Goal: Task Accomplishment & Management: Manage account settings

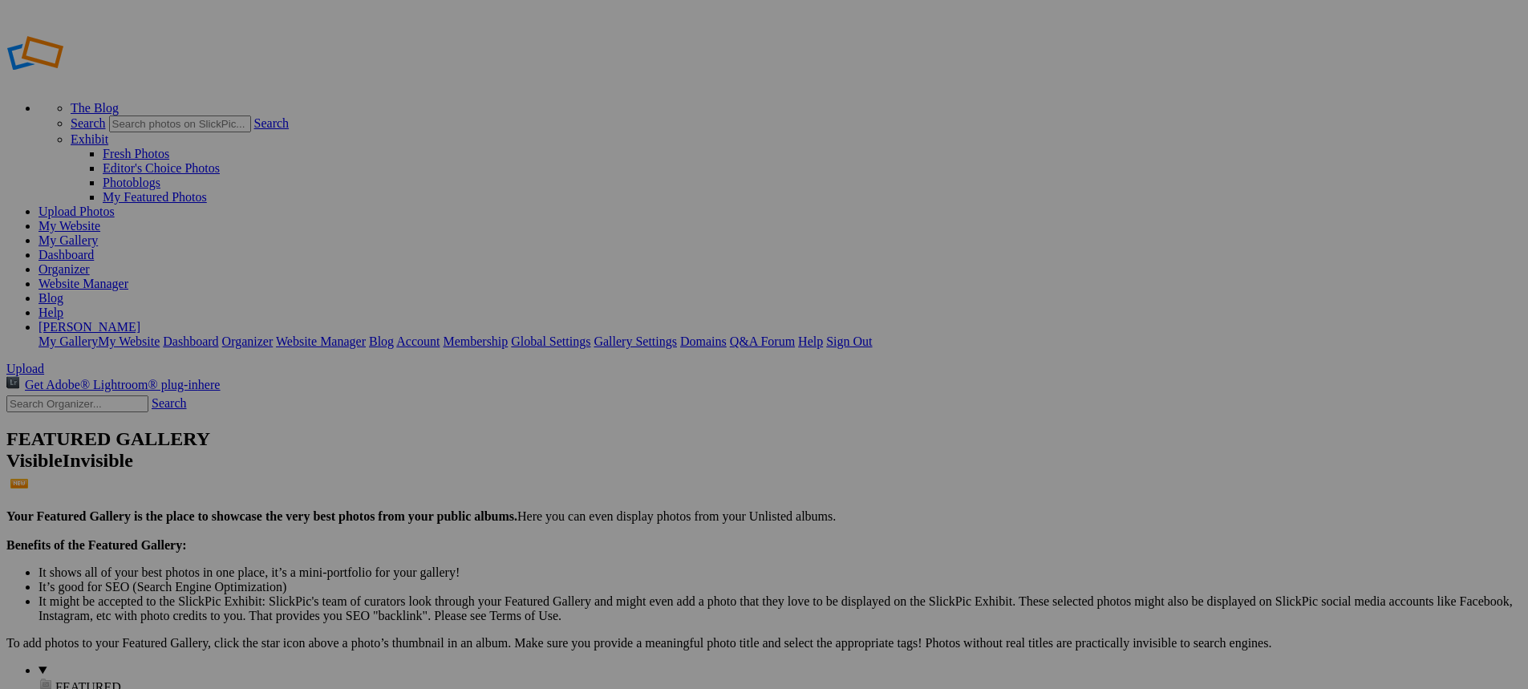
type input "New Bremen vs Versailles"
click at [621, 425] on span "Create" at bounding box center [604, 432] width 34 height 14
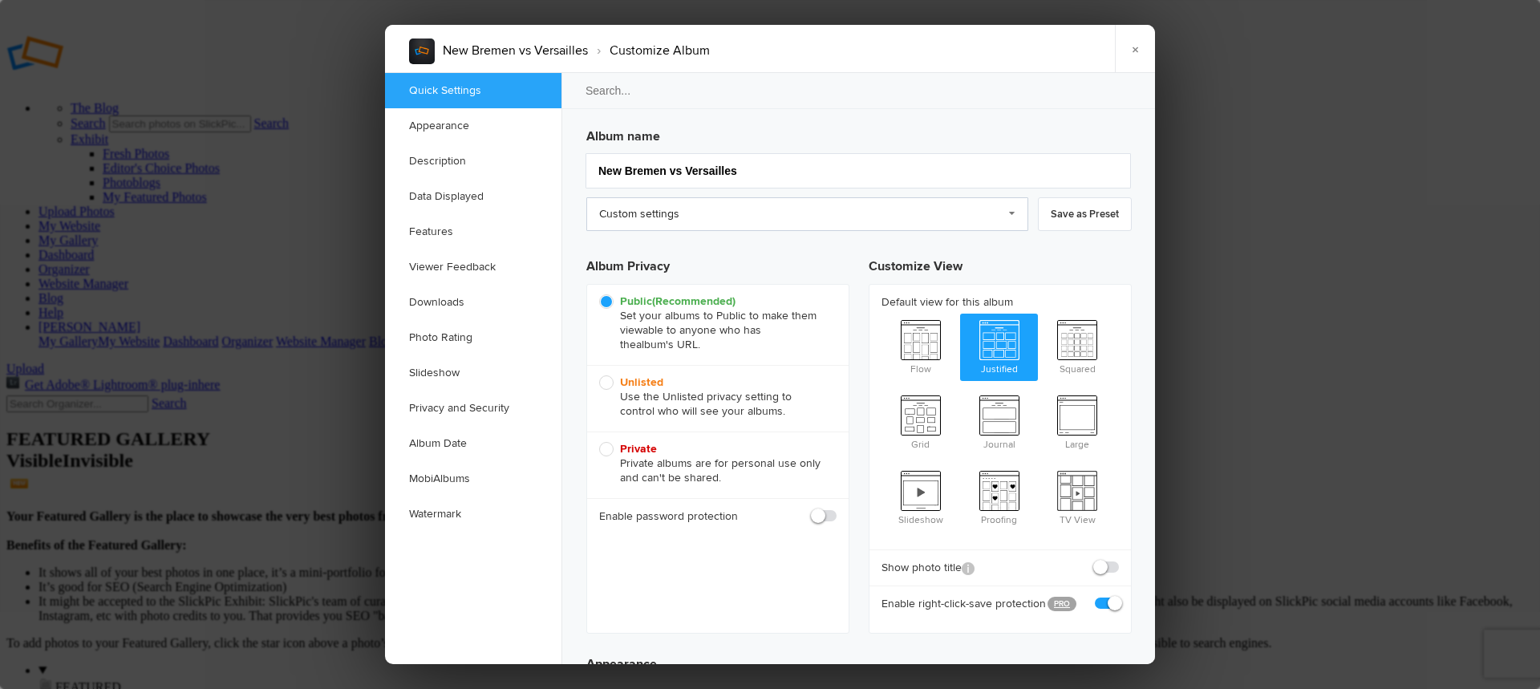
click at [869, 219] on link "Custom settings" at bounding box center [807, 214] width 442 height 34
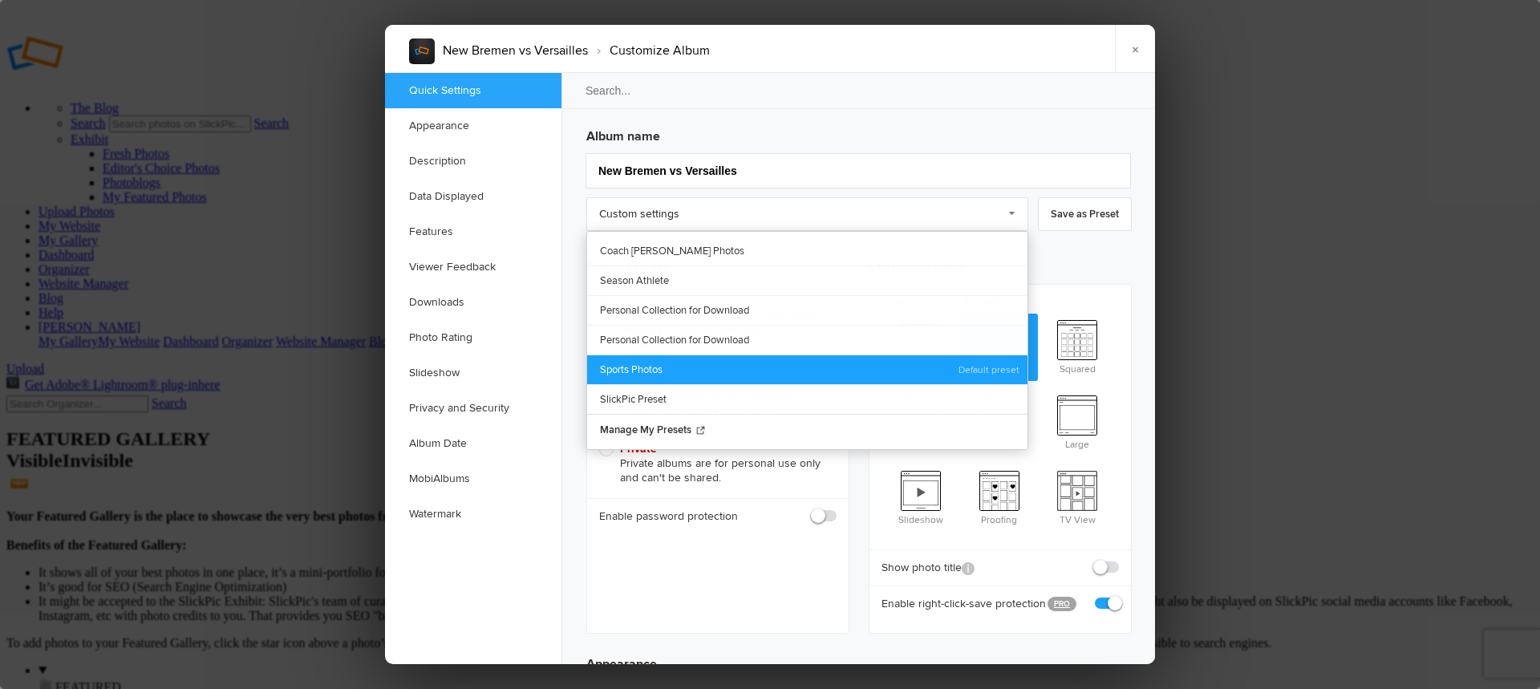
click at [643, 367] on link "Sports Photos" at bounding box center [807, 370] width 440 height 30
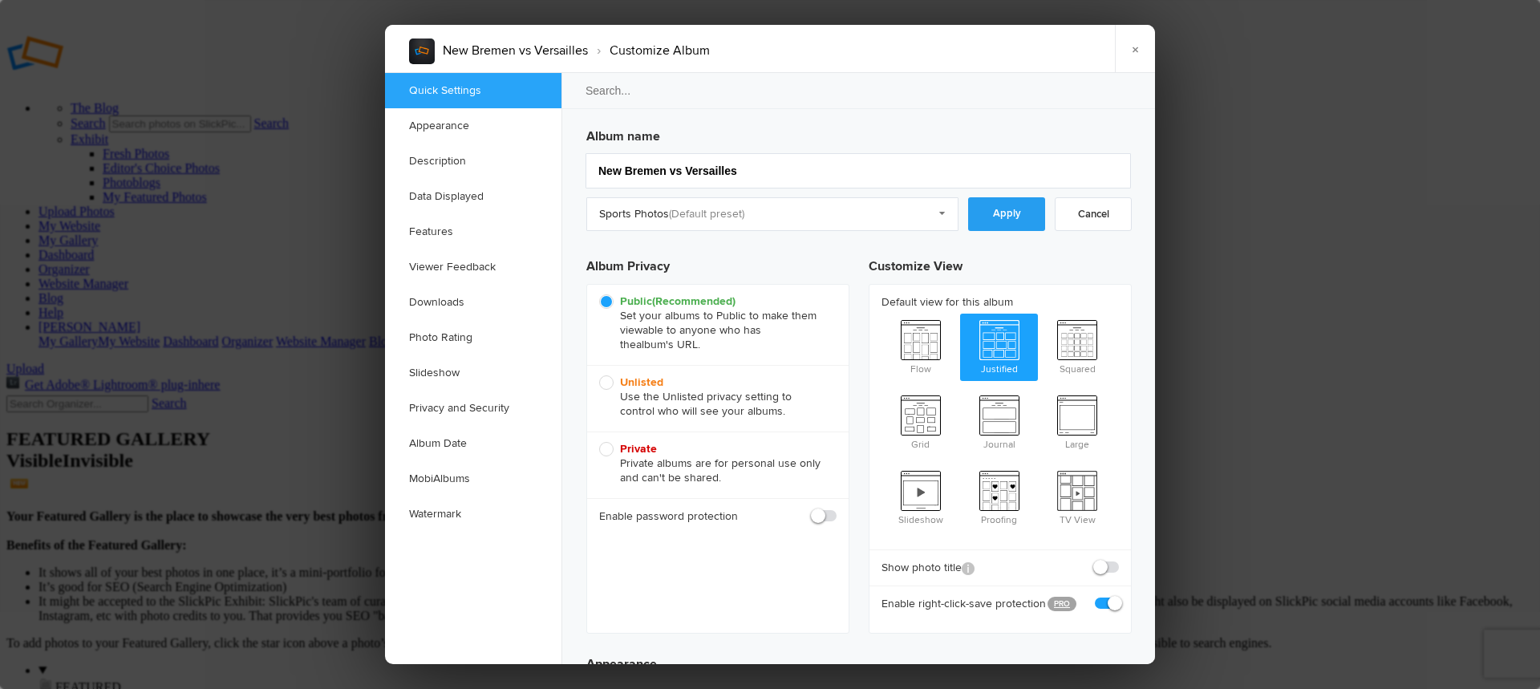
click at [996, 228] on link "Apply" at bounding box center [1006, 214] width 77 height 34
click at [448, 298] on link "Downloads" at bounding box center [473, 302] width 176 height 35
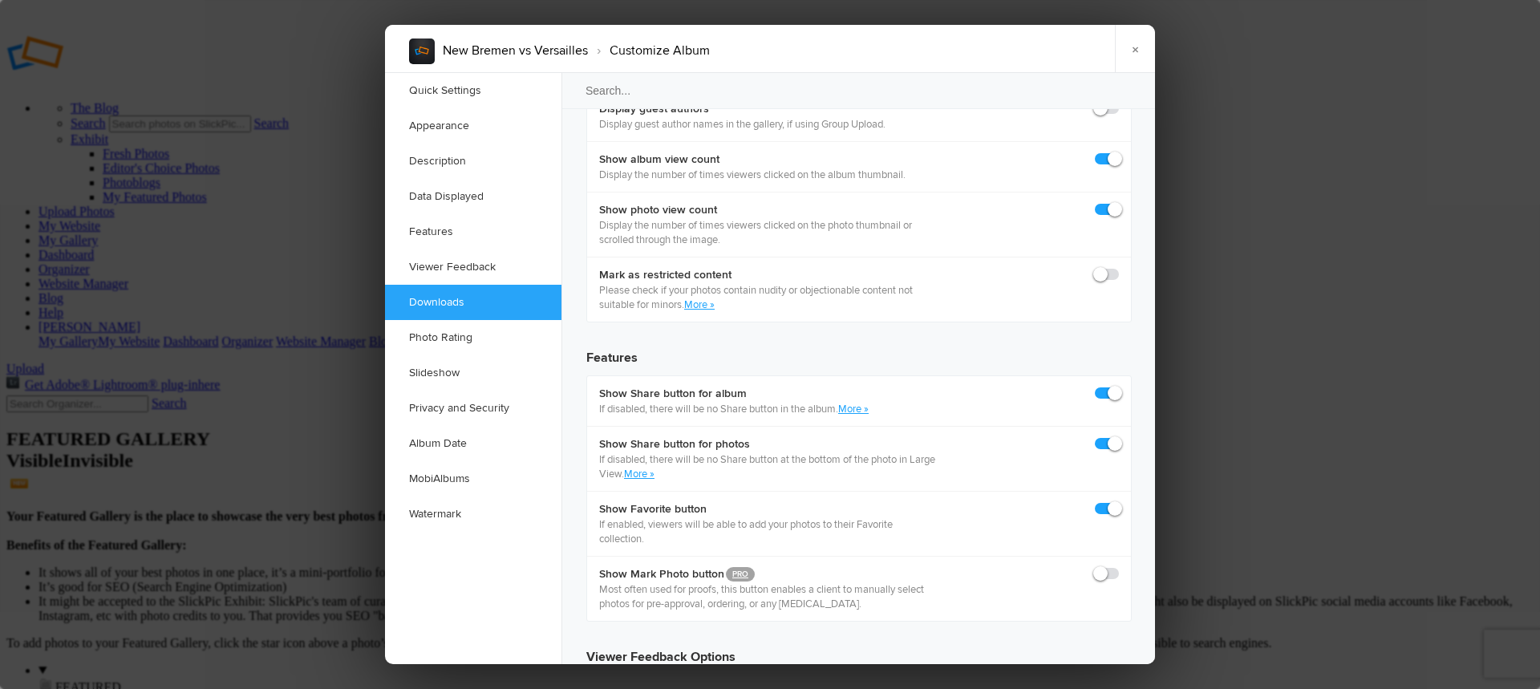
scroll to position [2487, 0]
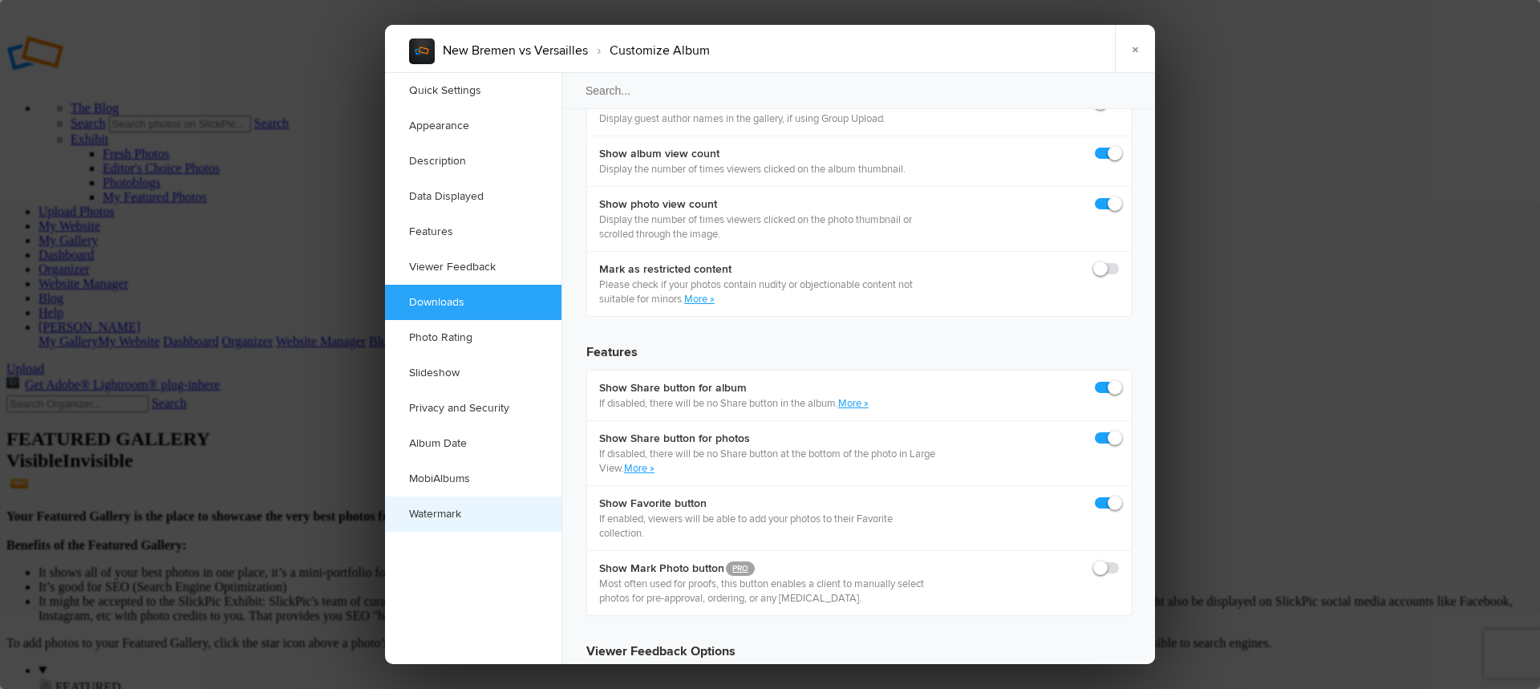
click at [443, 510] on link "Watermark" at bounding box center [473, 514] width 176 height 35
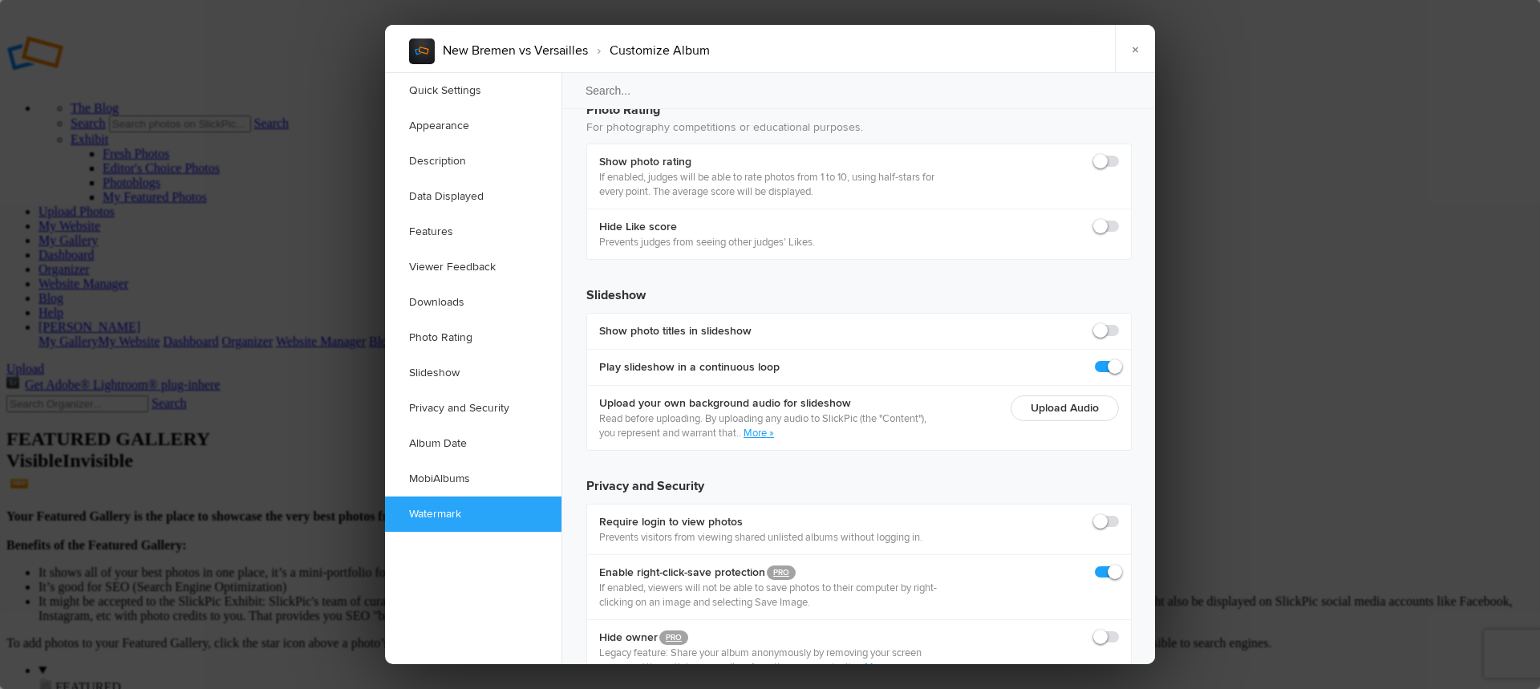
scroll to position [3519, 0]
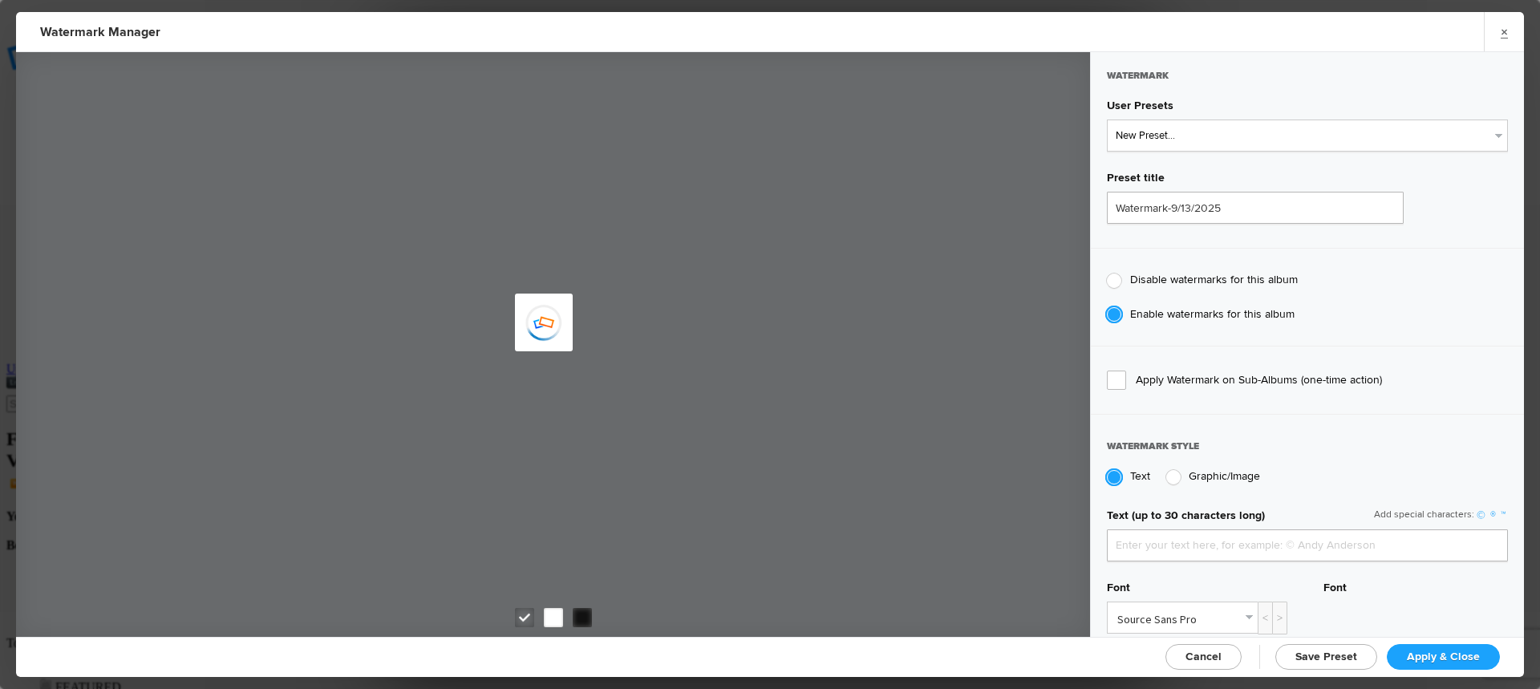
type input "jpphotography"
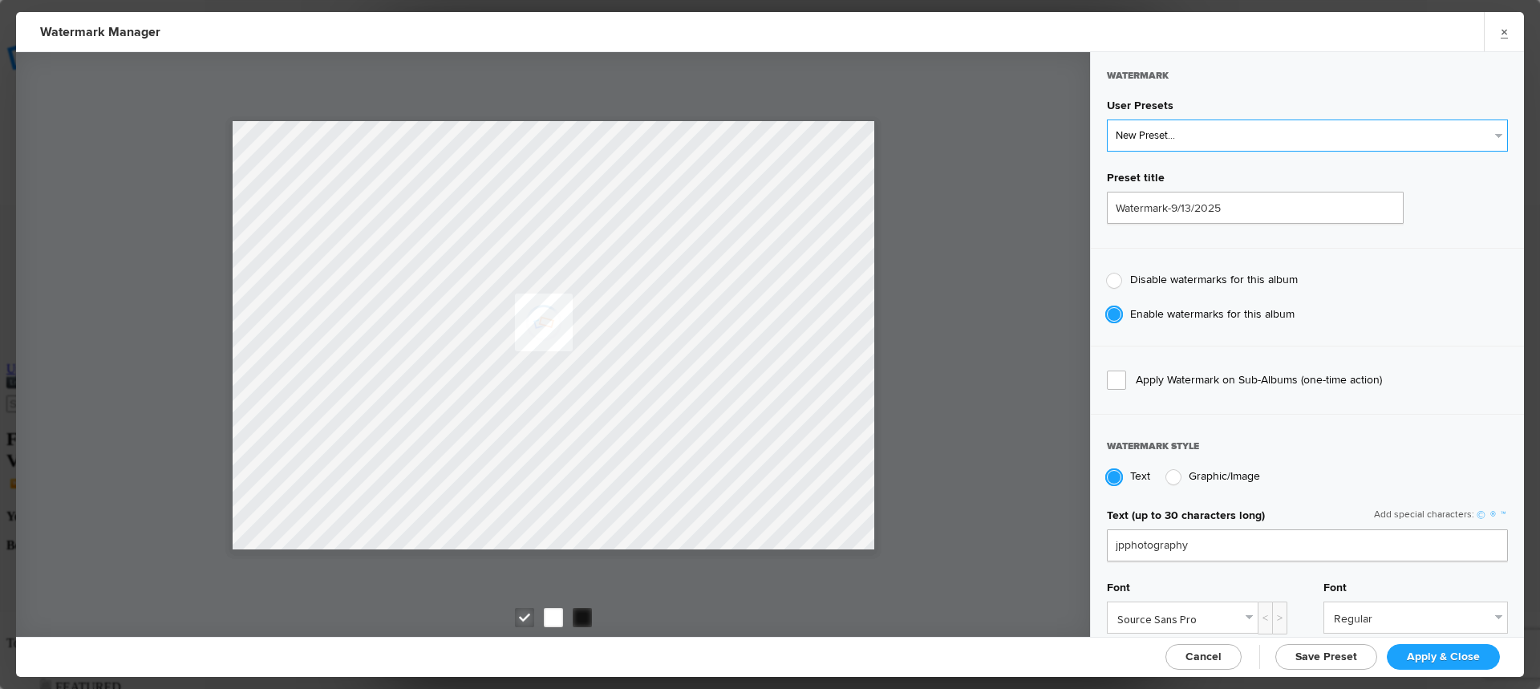
click at [1182, 139] on select "New Preset... JP Photography - White JP Photography - Black" at bounding box center [1307, 136] width 401 height 32
select select "1: Object"
click at [1107, 120] on select "New Preset... JP Photography - White JP Photography - Black" at bounding box center [1307, 136] width 401 height 32
type input "JP Photography - White"
radio input "false"
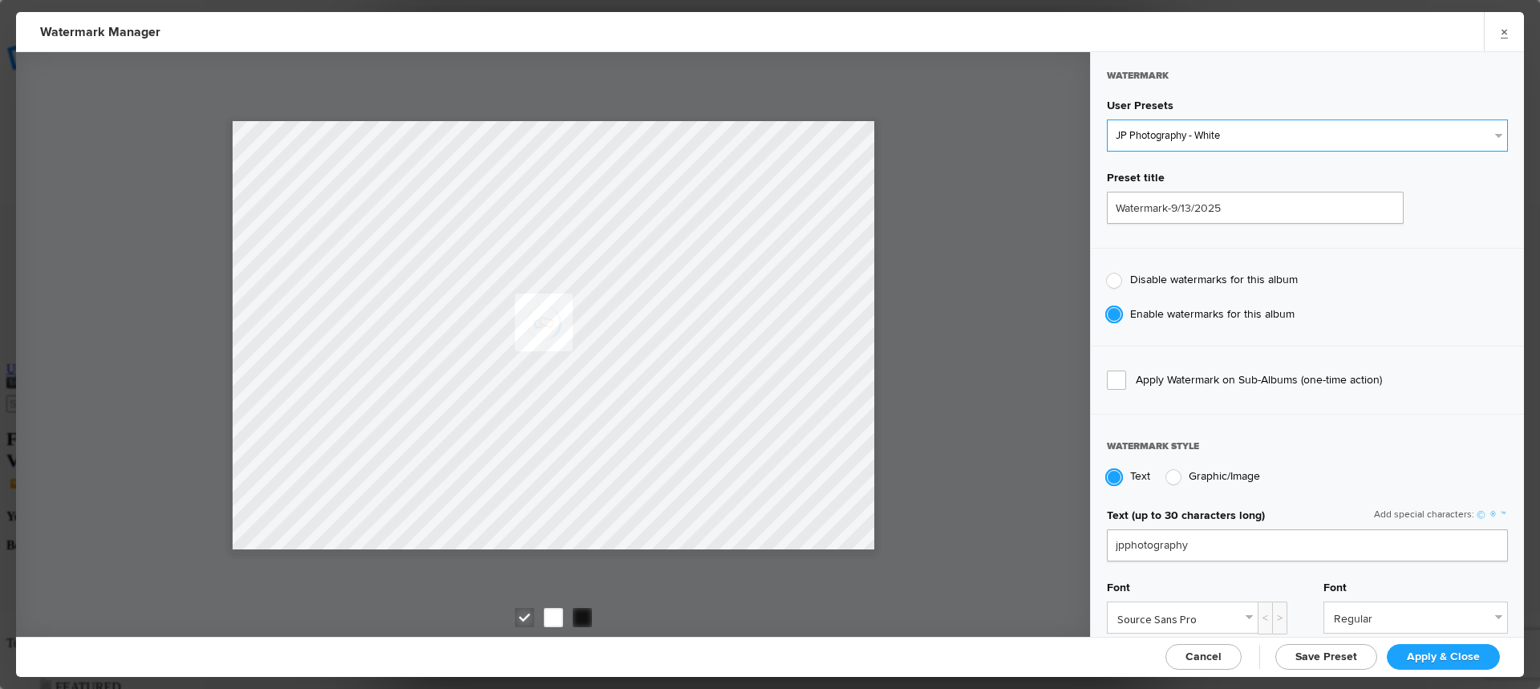
radio input "true"
type input "128"
radio input "true"
radio input "false"
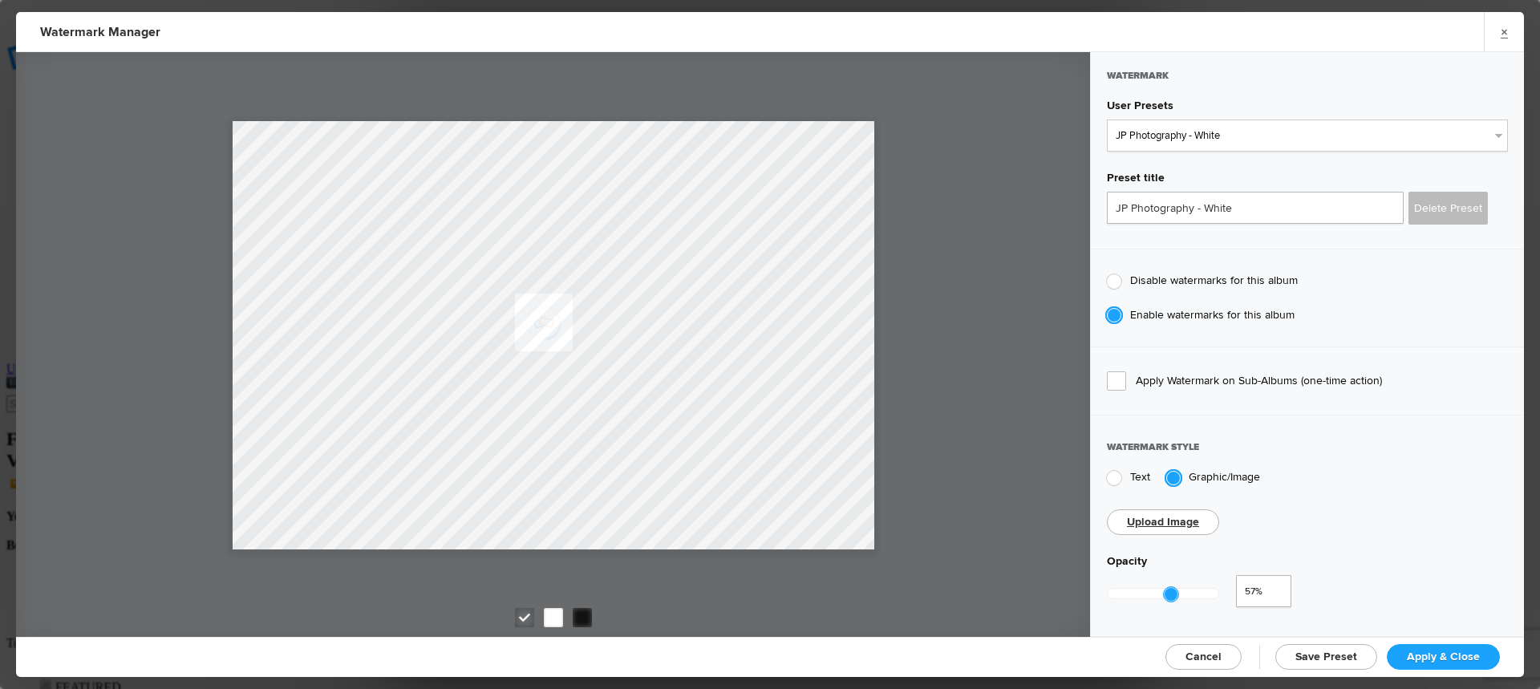
type input "0.5"
drag, startPoint x: 1220, startPoint y: 594, endPoint x: 1160, endPoint y: 593, distance: 60.2
click at [1160, 593] on div at bounding box center [1162, 594] width 16 height 16
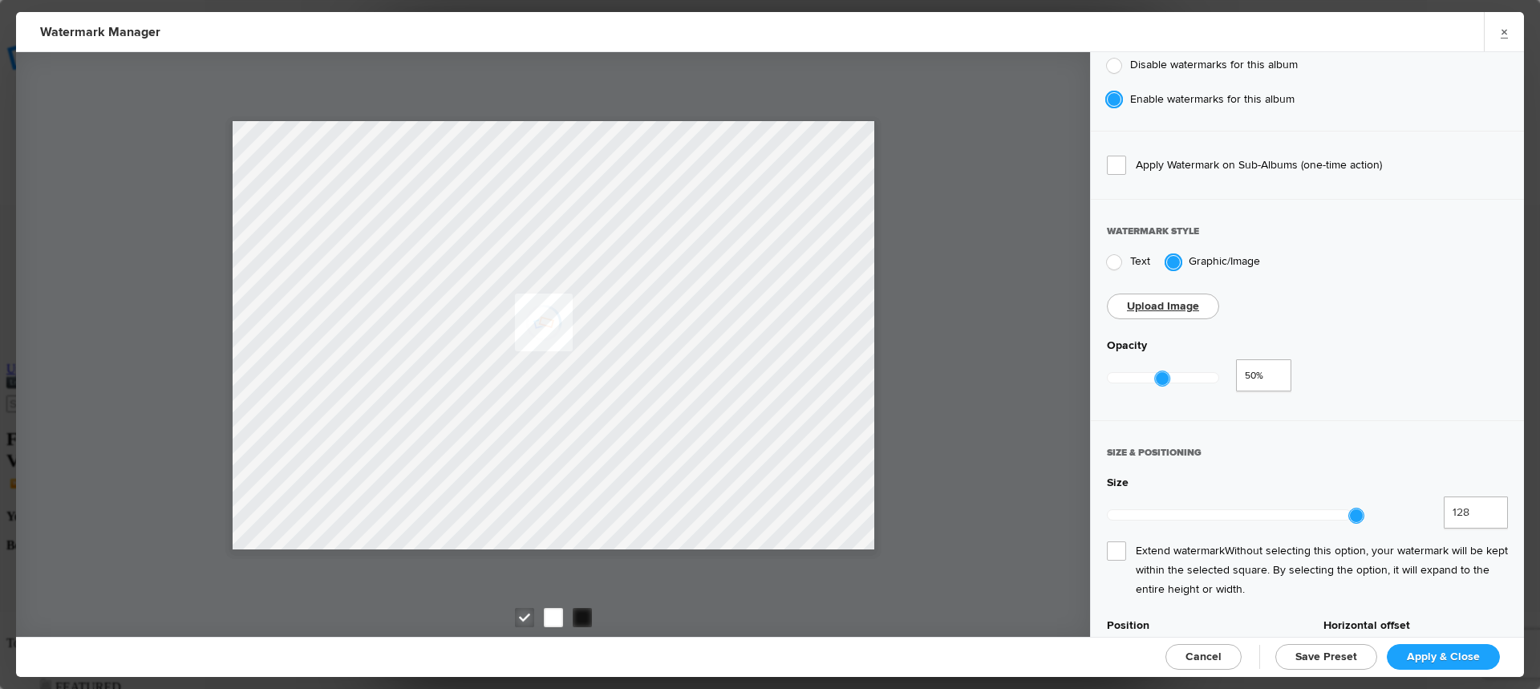
scroll to position [241, 0]
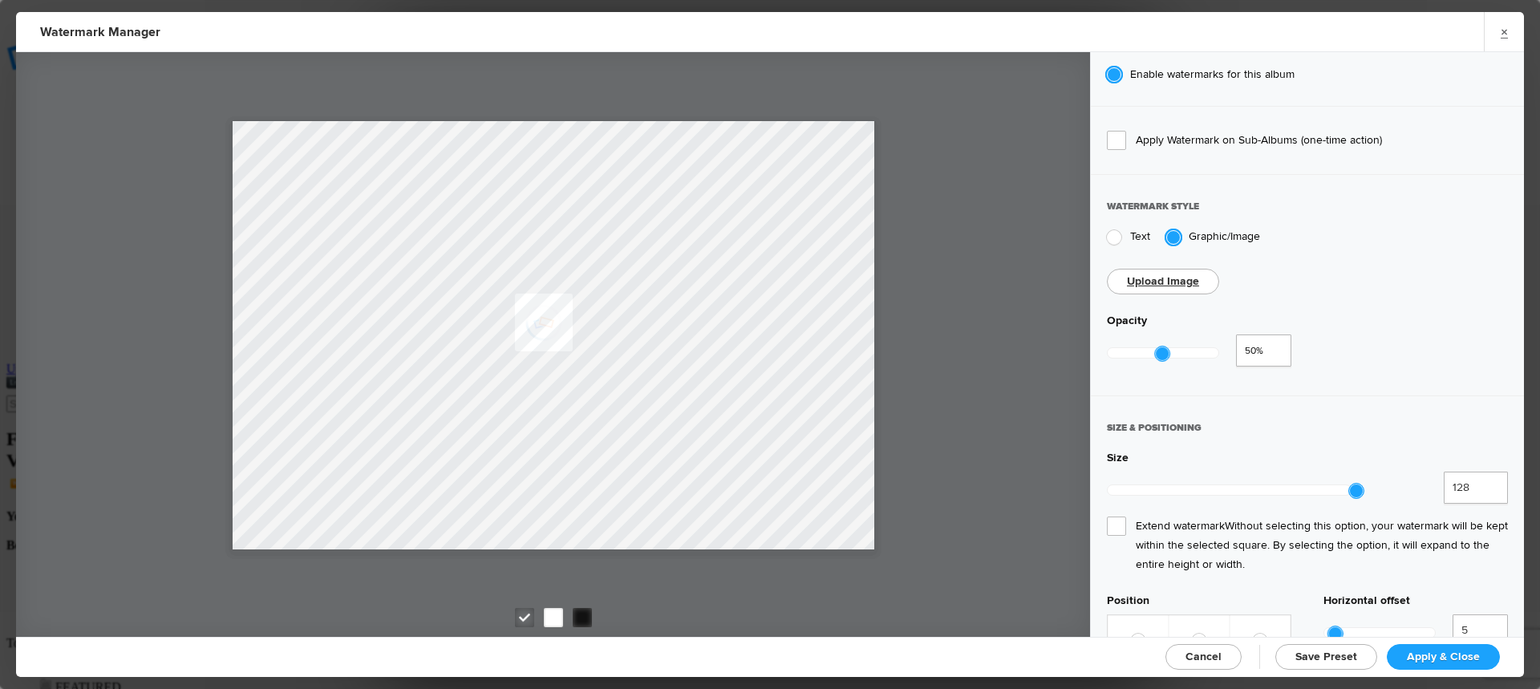
click at [1117, 517] on span "Extend watermark Without selecting this option, your watermark will be kept wit…" at bounding box center [1307, 546] width 401 height 58
click at [0, 0] on input "Extend watermark Without selecting this option, your watermark will be kept wit…" at bounding box center [0, 0] width 0 height 0
click at [1432, 655] on span "Apply & Close" at bounding box center [1443, 657] width 73 height 14
checkbox input "true"
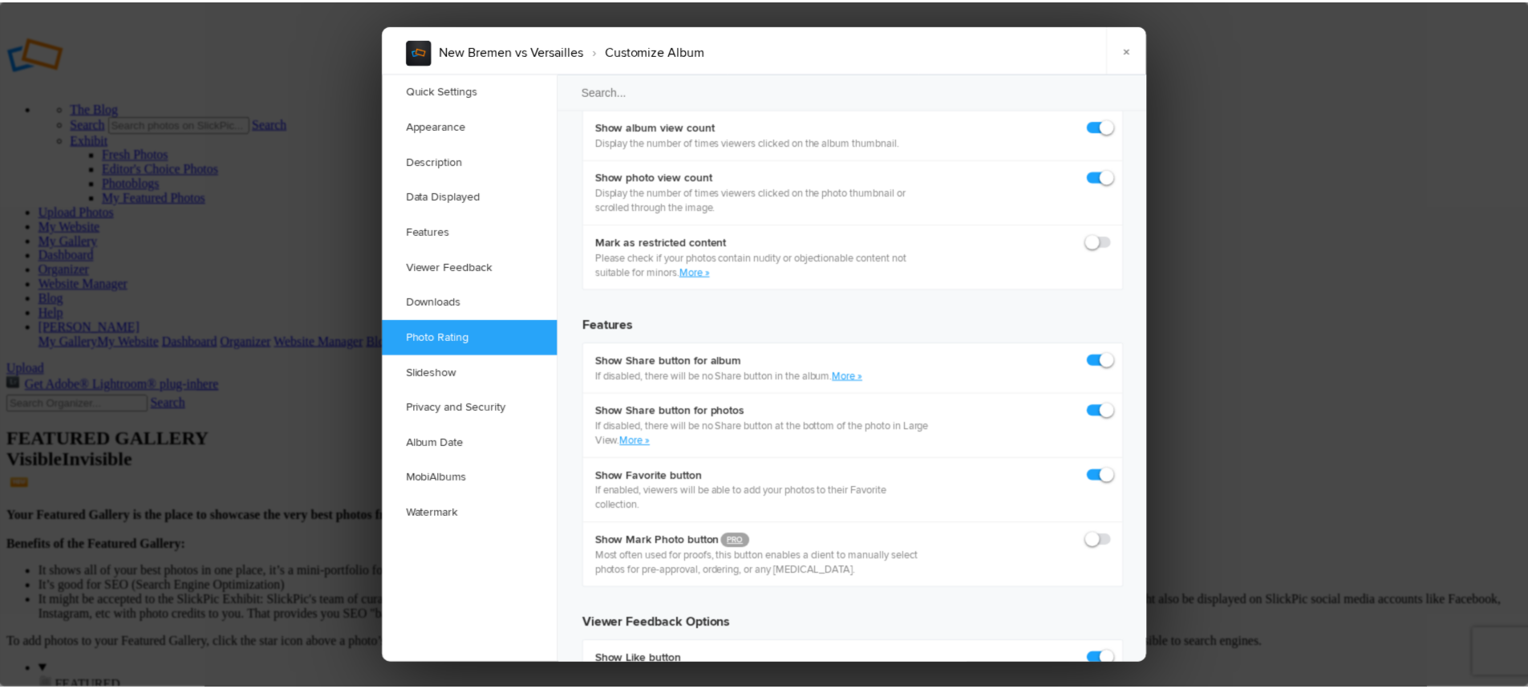
scroll to position [2476, 0]
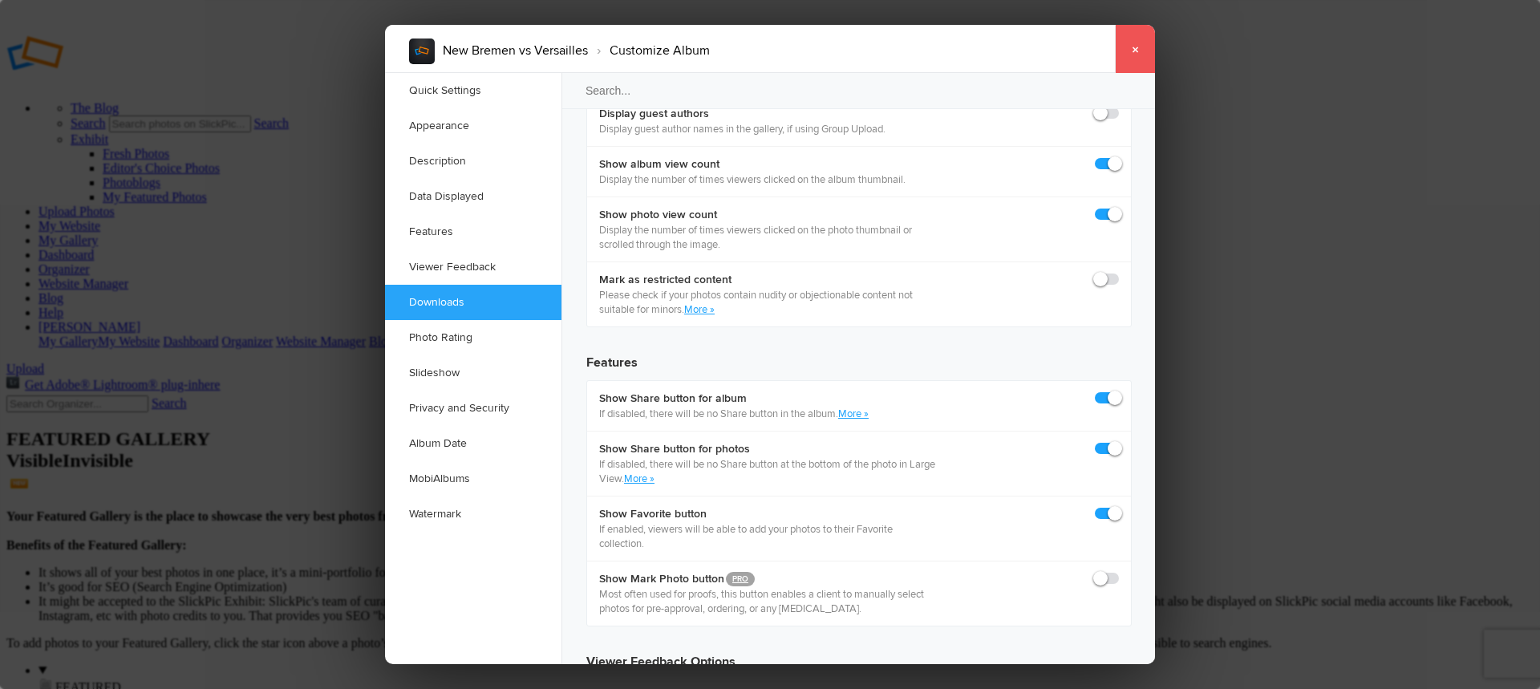
click at [1140, 57] on link "×" at bounding box center [1135, 49] width 40 height 48
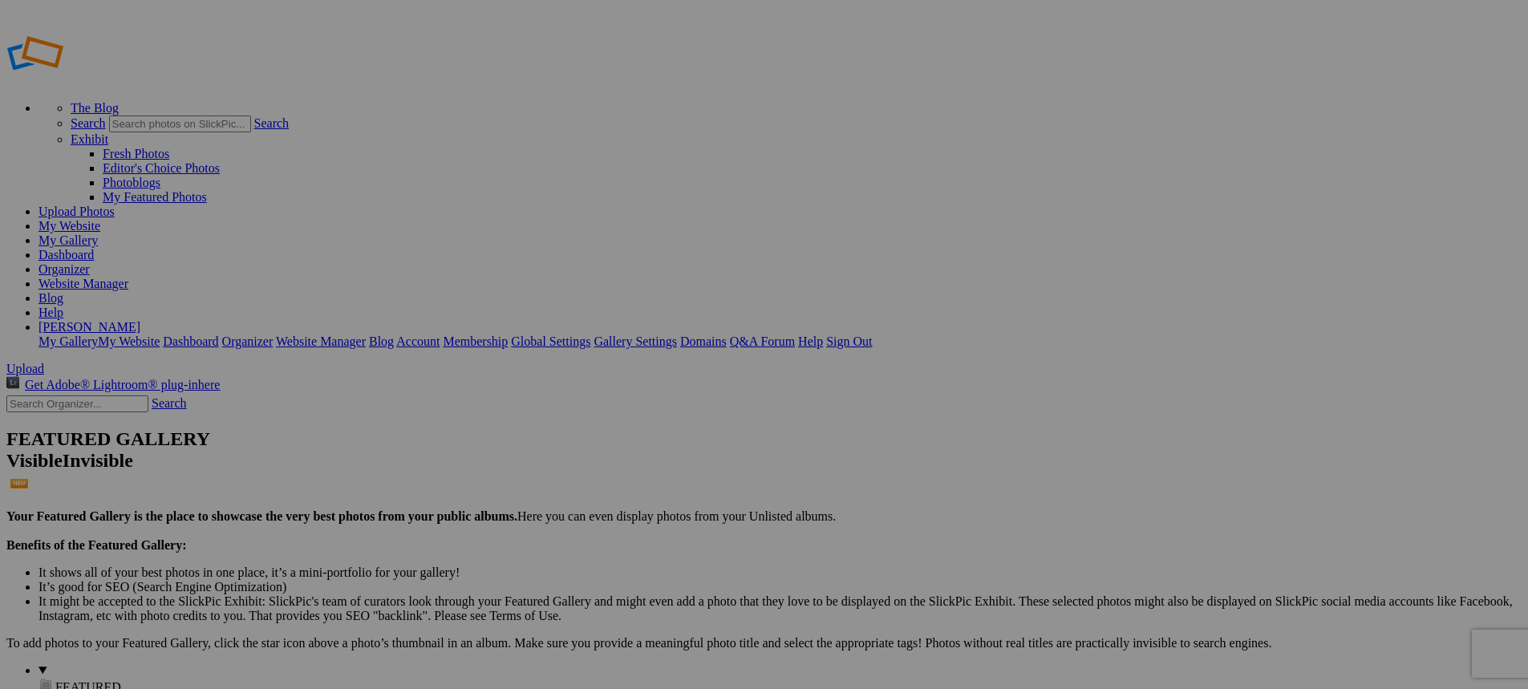
type input "New Bremen vs Versailles"
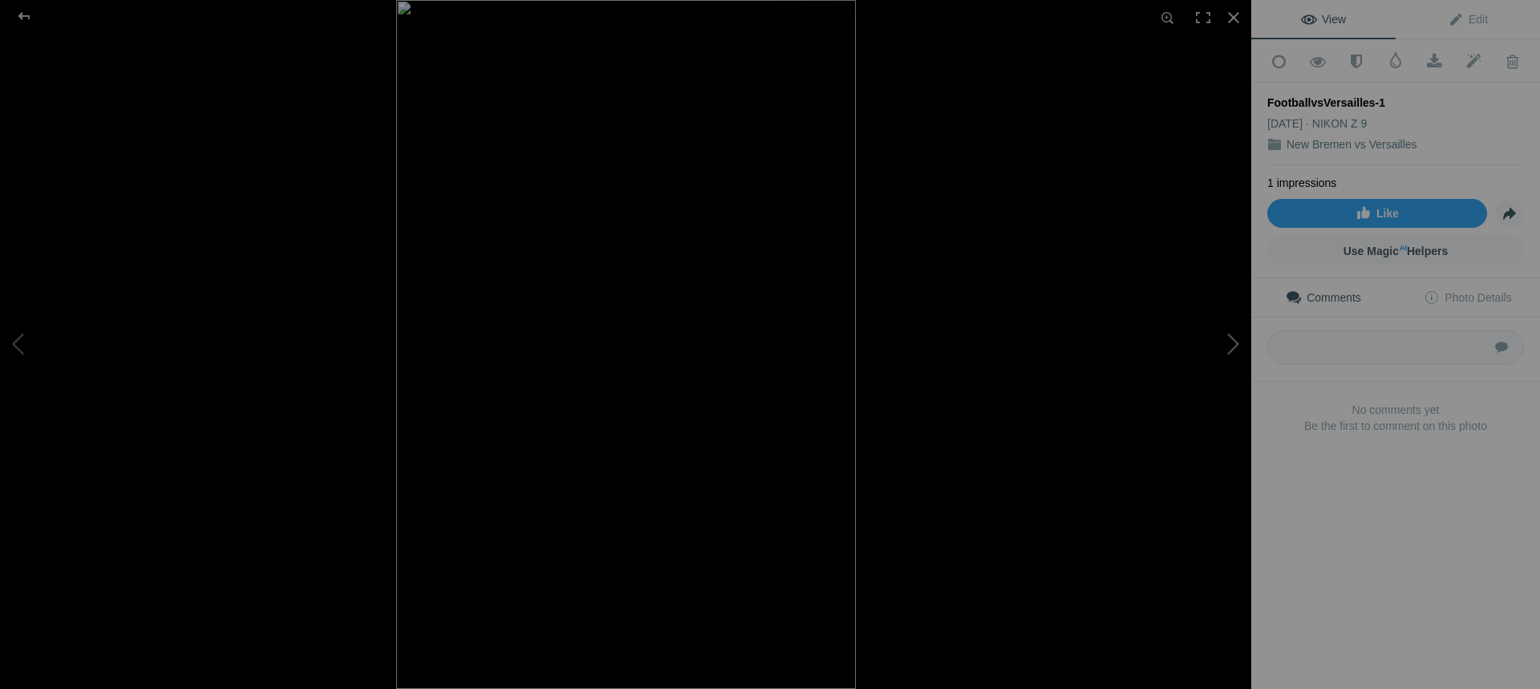
click at [1234, 344] on button at bounding box center [1191, 345] width 120 height 248
click at [23, 341] on button at bounding box center [60, 345] width 120 height 248
click at [1236, 343] on button at bounding box center [1191, 345] width 120 height 248
click at [21, 335] on button at bounding box center [60, 345] width 120 height 248
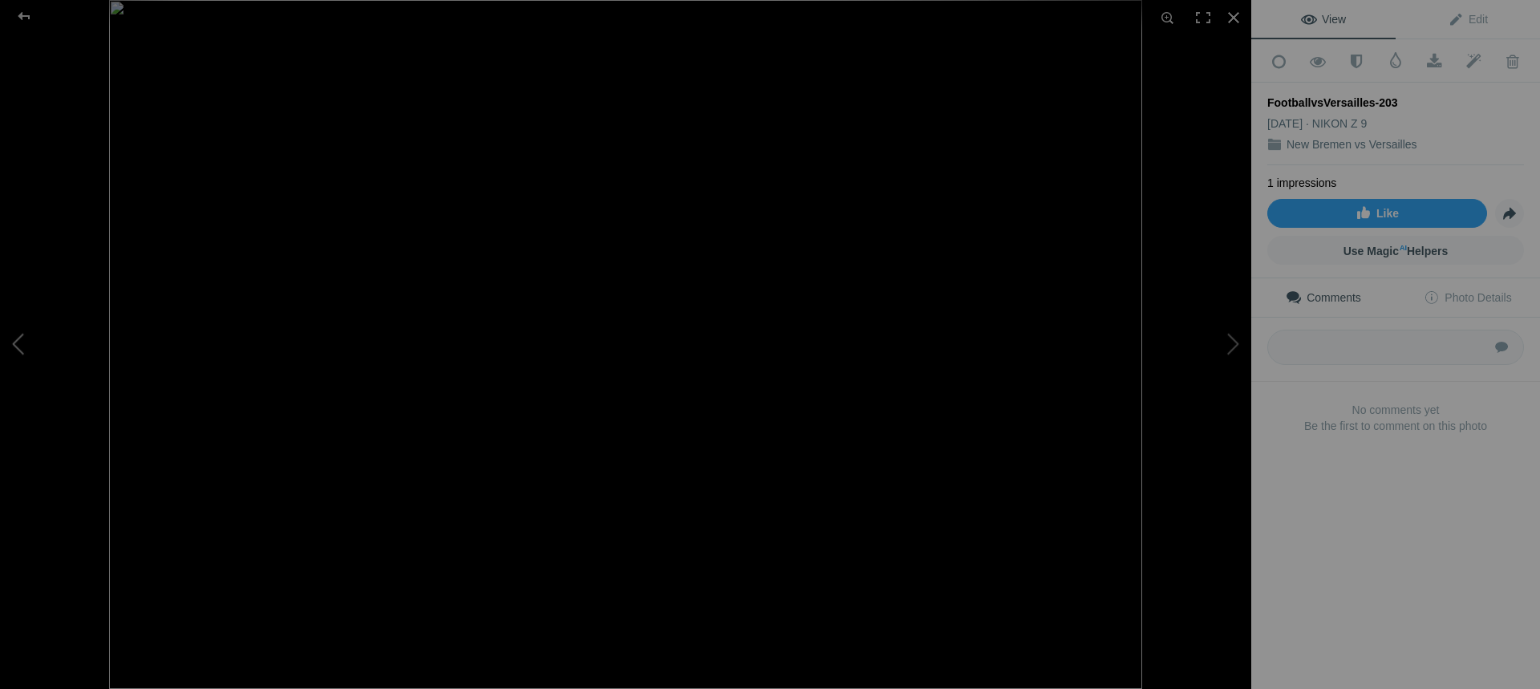
click at [19, 335] on button at bounding box center [60, 345] width 120 height 248
click at [31, 15] on div at bounding box center [24, 16] width 58 height 32
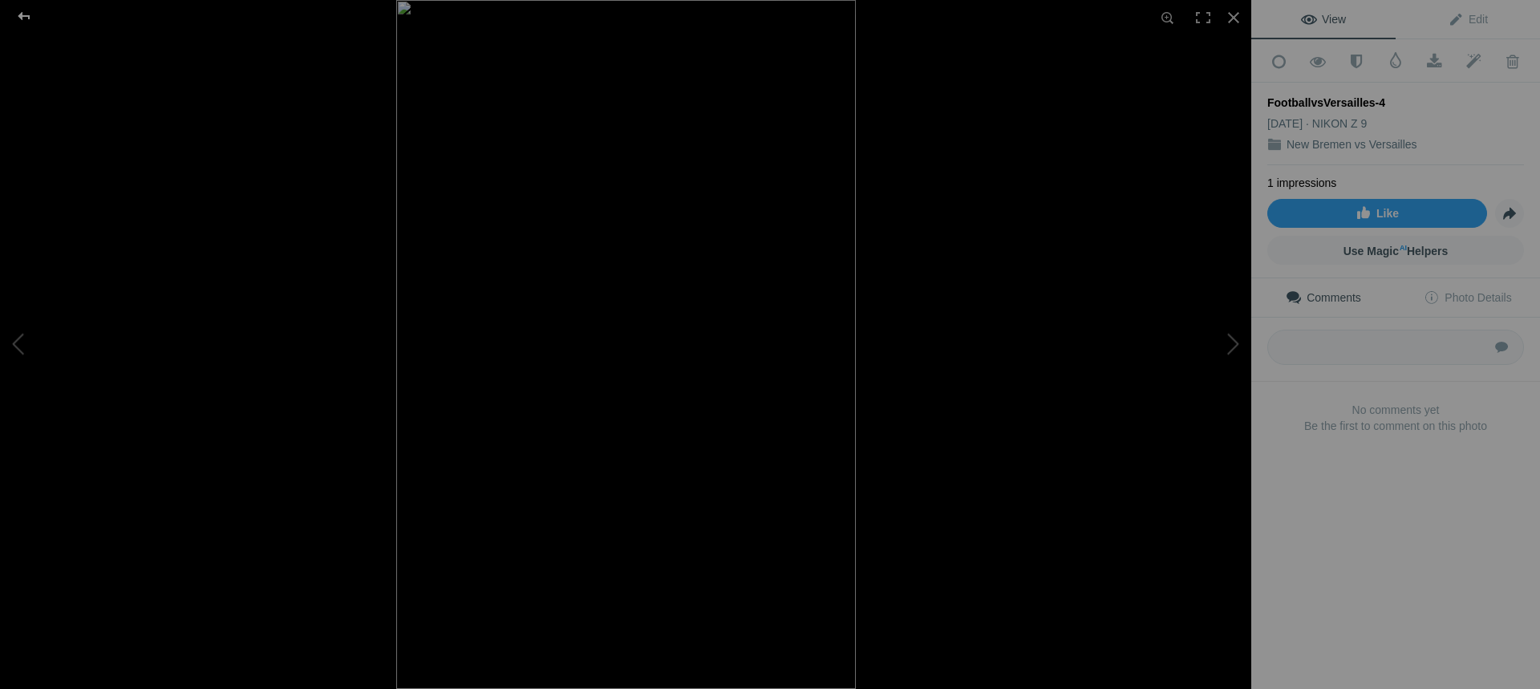
click at [23, 19] on div at bounding box center [24, 16] width 58 height 32
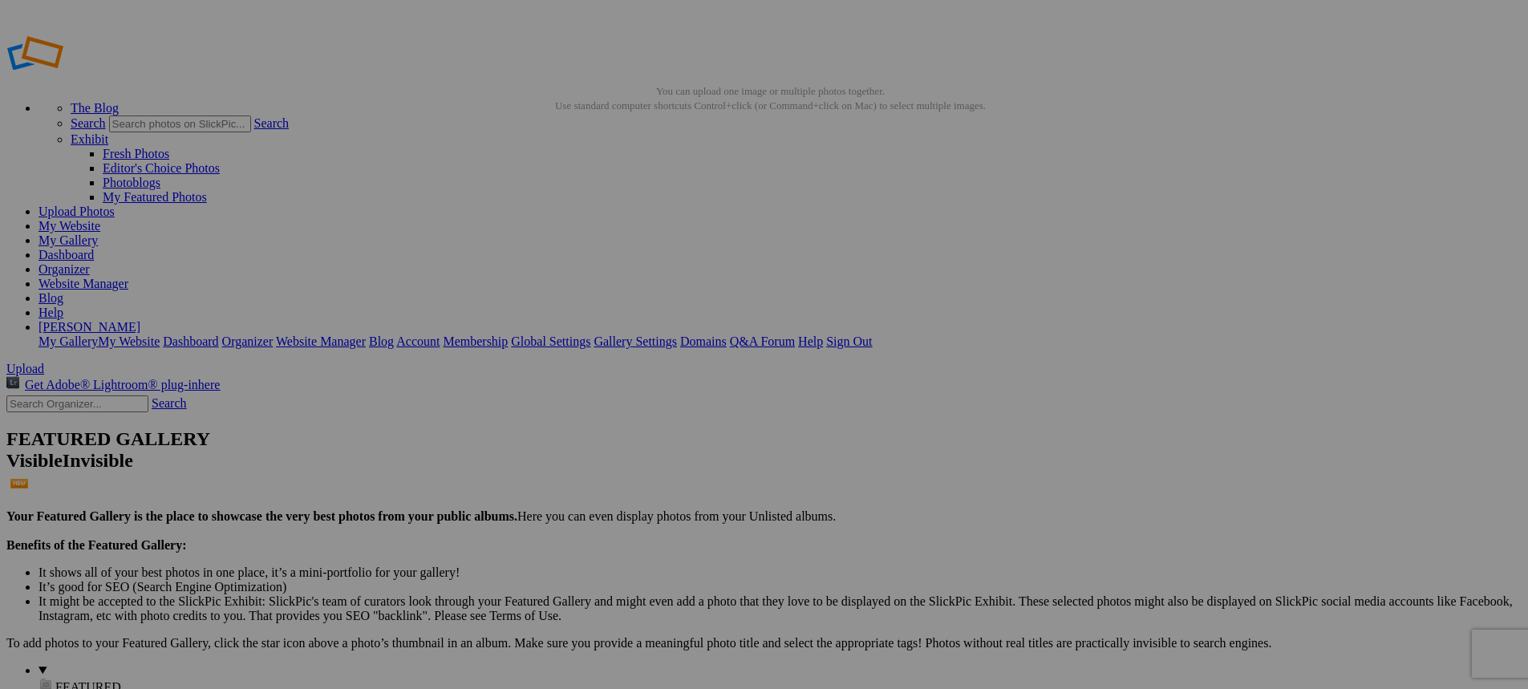
click at [128, 277] on link "Website Manager" at bounding box center [84, 284] width 90 height 14
